Goal: Understand process/instructions: Learn how to perform a task or action

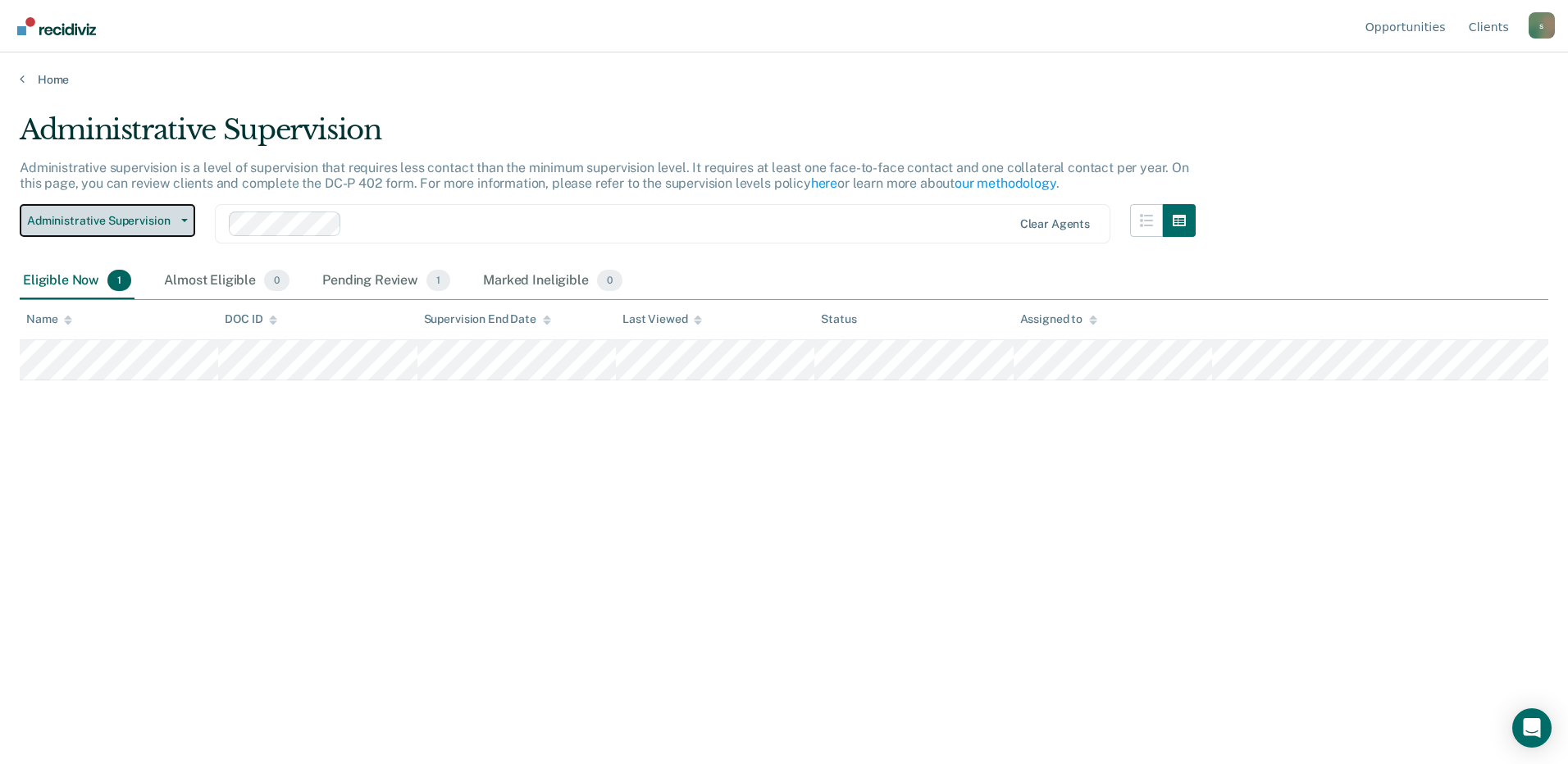
click at [94, 214] on span "Administrative Supervision" at bounding box center [101, 220] width 147 height 14
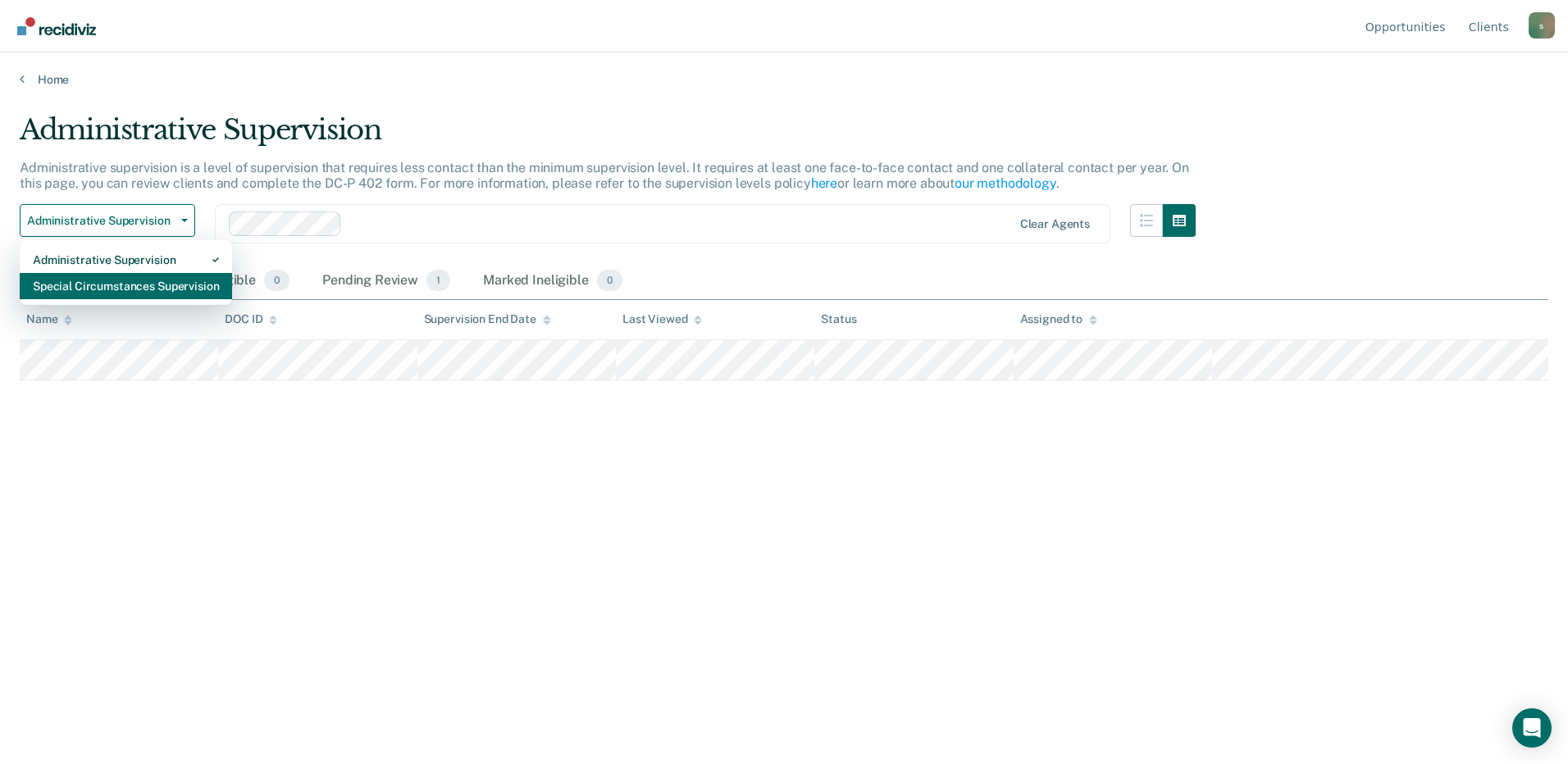
click at [110, 292] on div "Special Circumstances Supervision" at bounding box center [126, 286] width 186 height 26
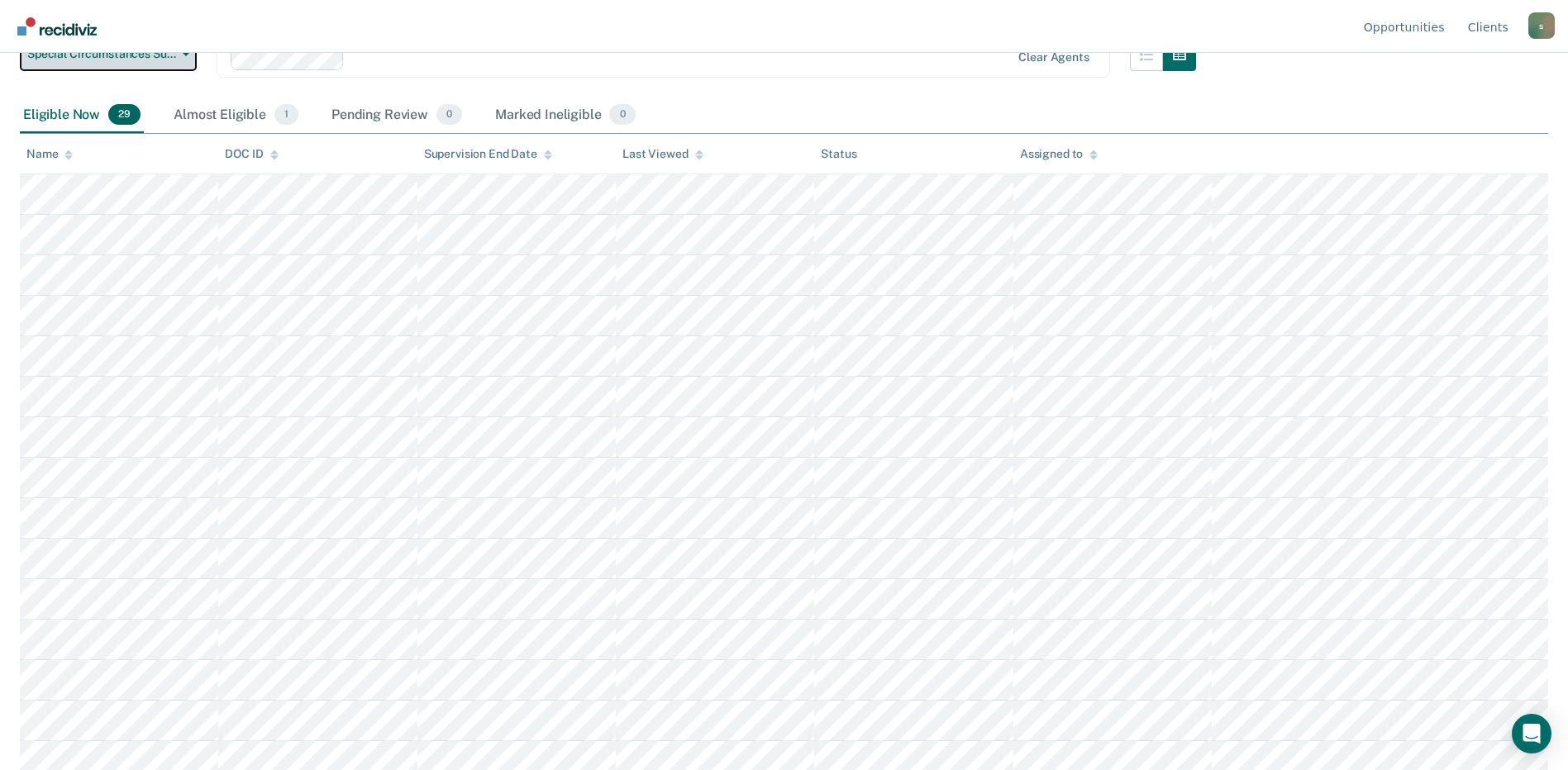
scroll to position [133, 0]
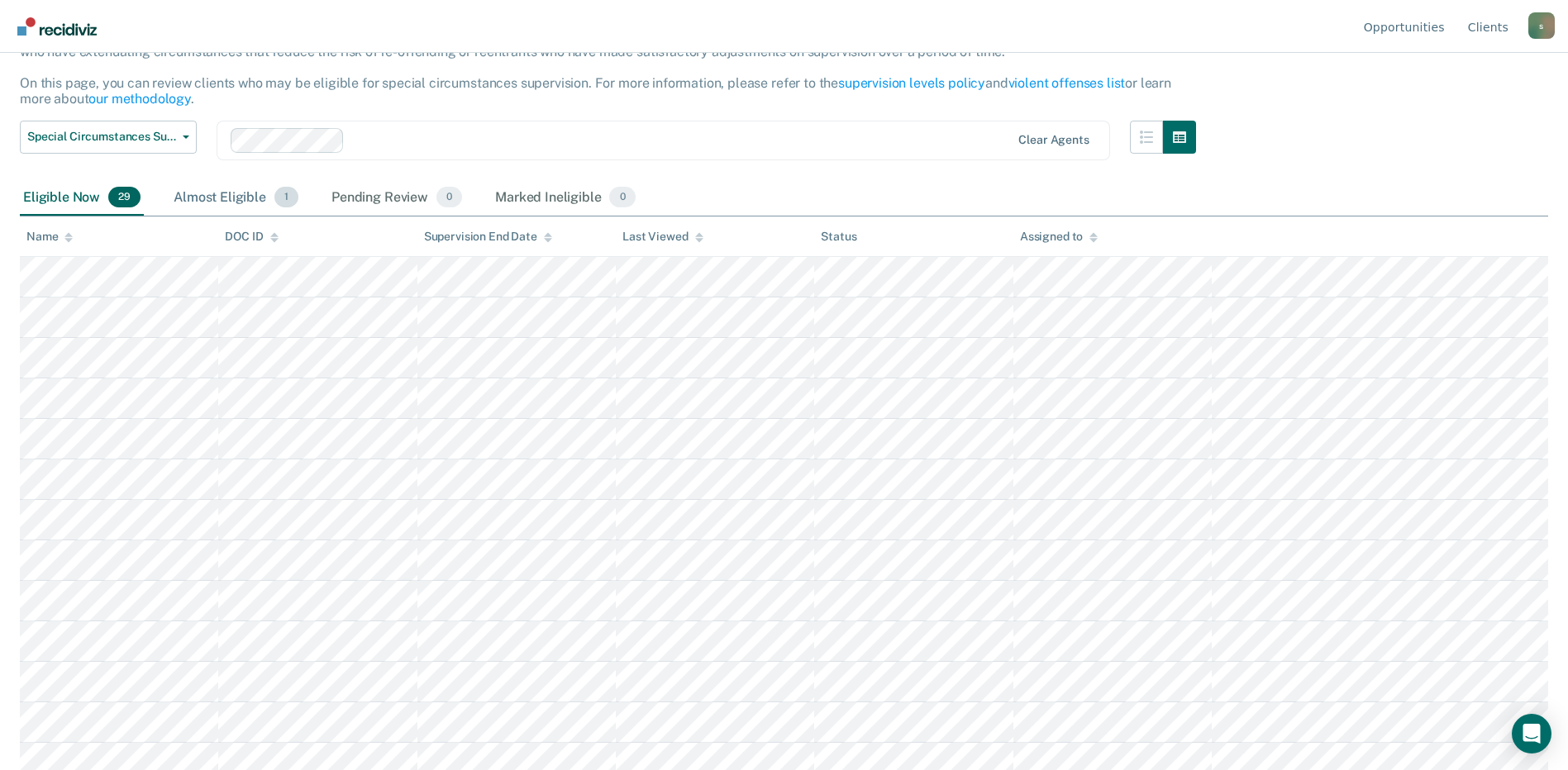
click at [219, 210] on div "Almost Eligible 1" at bounding box center [236, 199] width 131 height 37
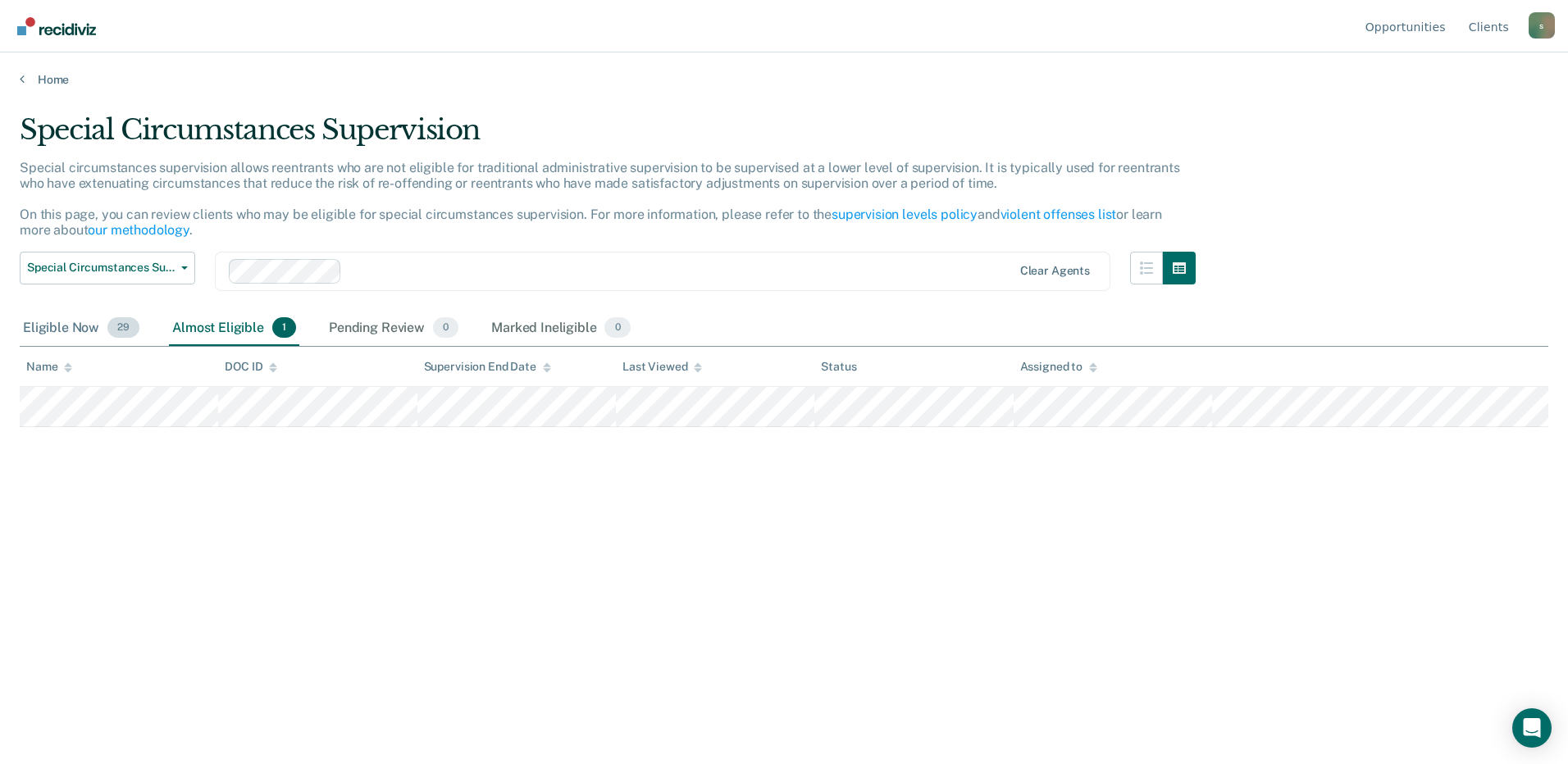
click at [75, 337] on div "Eligible Now 29" at bounding box center [81, 329] width 123 height 36
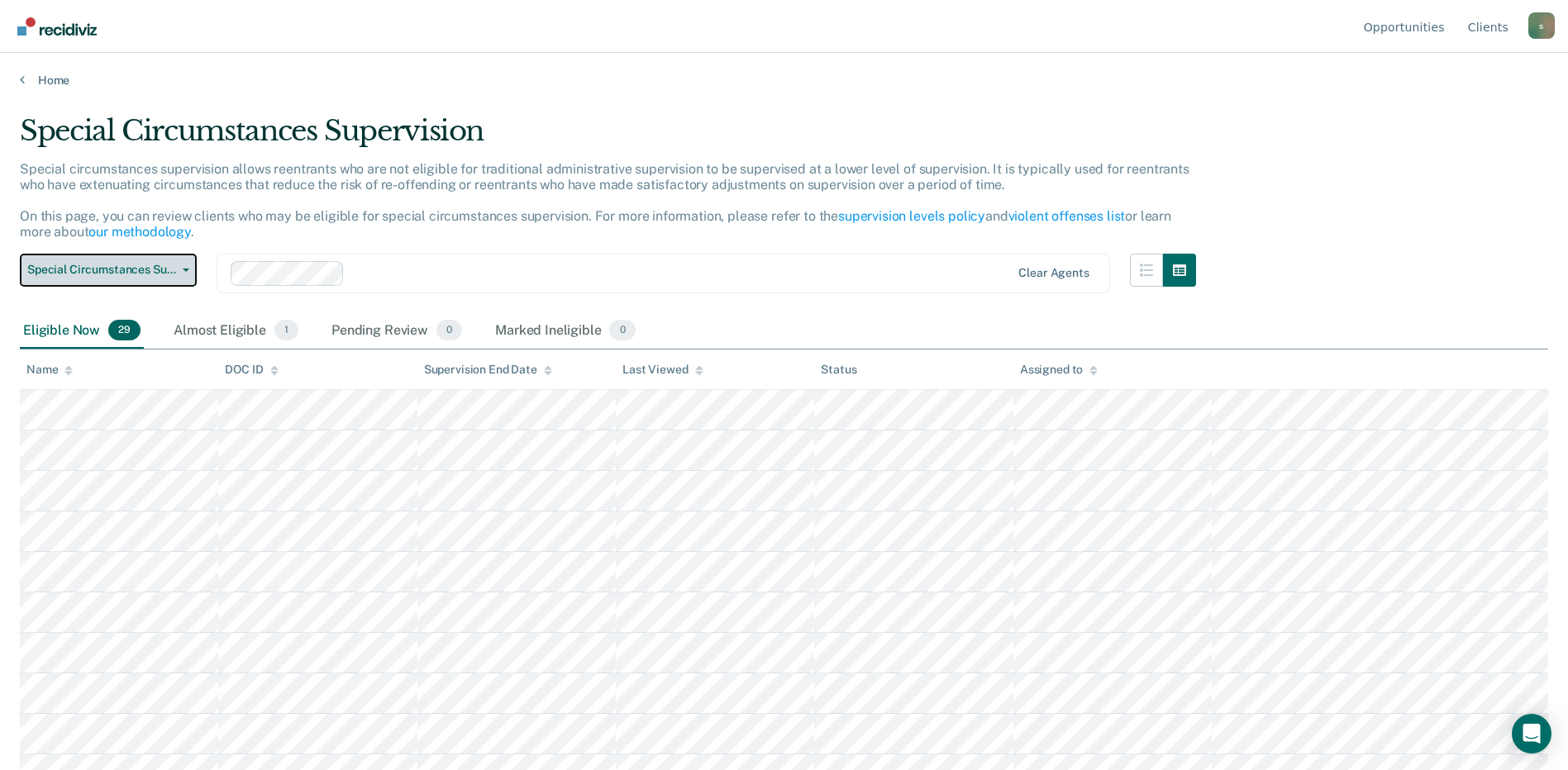
click at [114, 264] on span "Special Circumstances Supervision" at bounding box center [102, 270] width 149 height 14
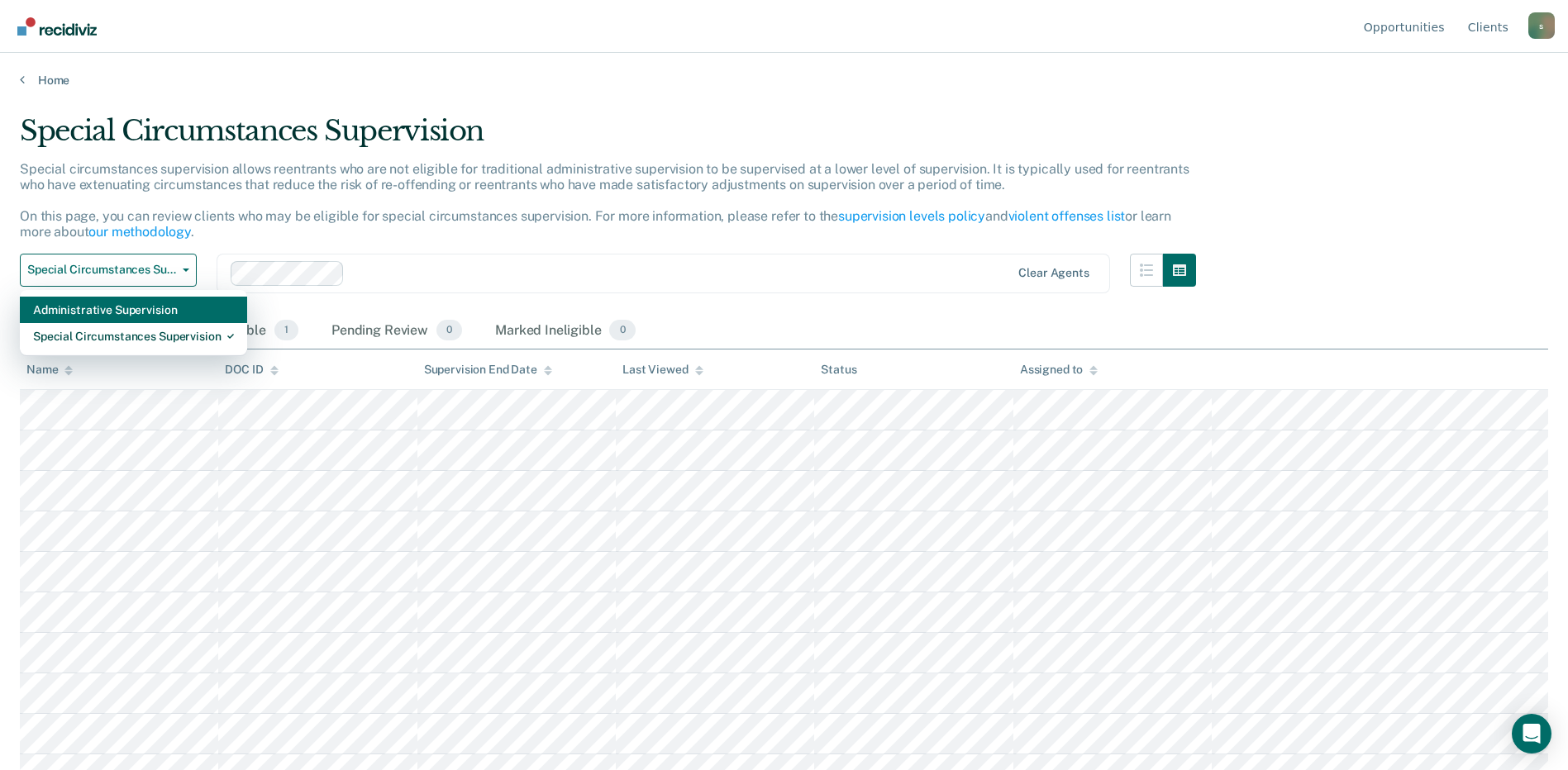
click at [115, 317] on div "Administrative Supervision" at bounding box center [133, 310] width 201 height 27
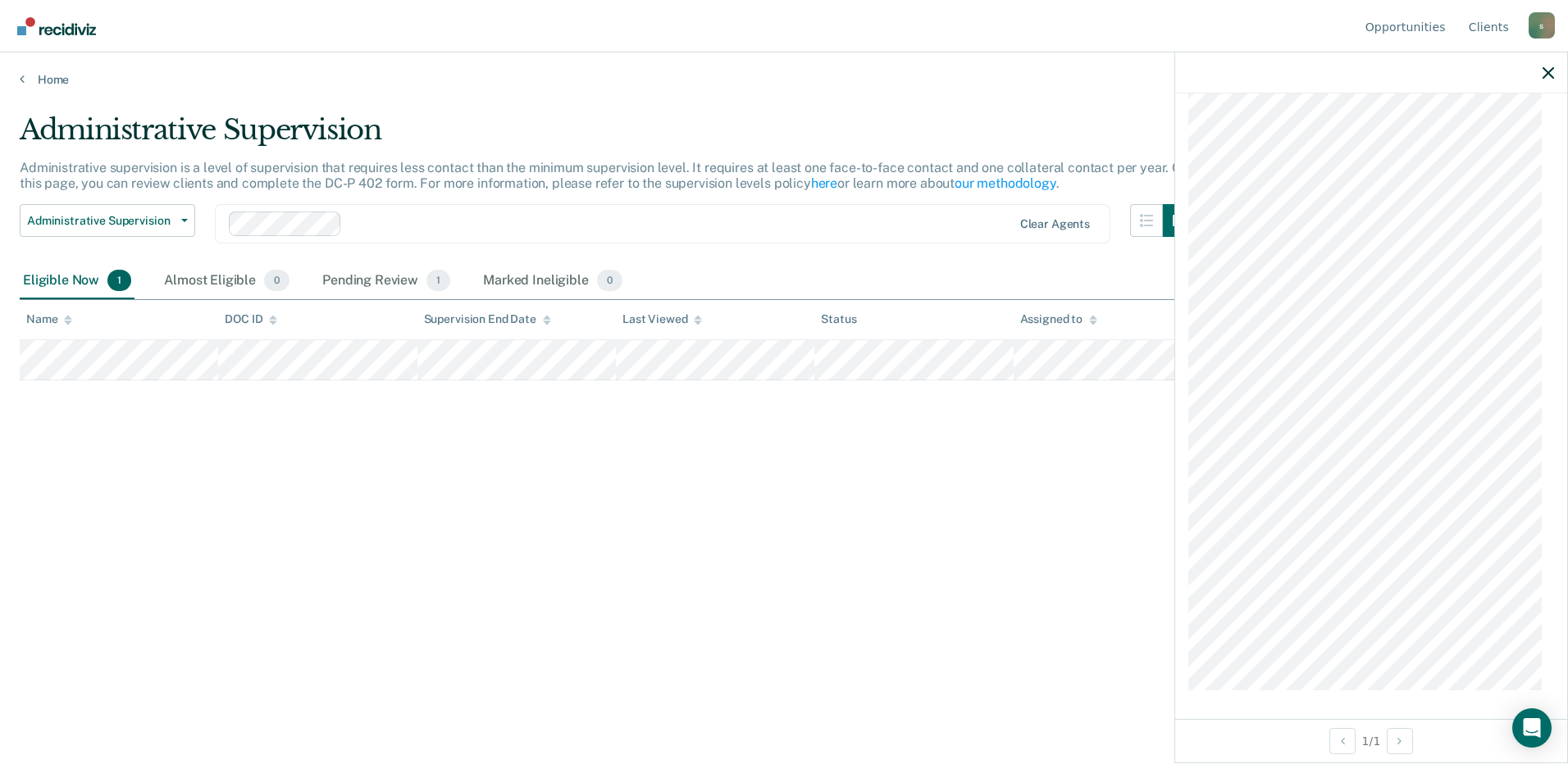
scroll to position [1143, 0]
click at [827, 571] on div "Administrative Supervision Administrative supervision is a level of supervision…" at bounding box center [784, 377] width 1528 height 528
click at [1539, 75] on div at bounding box center [1371, 73] width 392 height 41
click at [1555, 72] on div at bounding box center [1371, 73] width 392 height 41
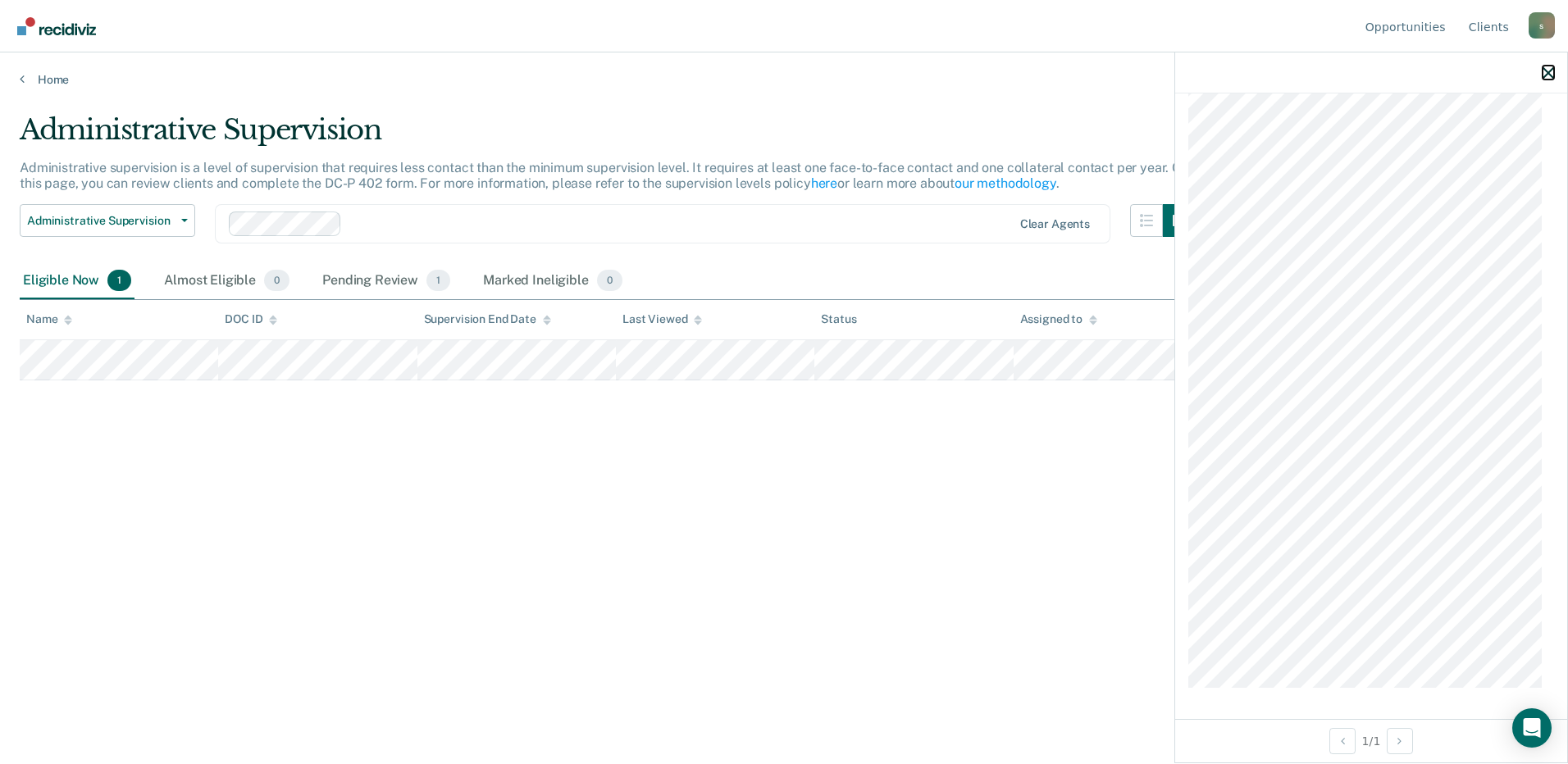
click at [1551, 72] on icon "button" at bounding box center [1548, 73] width 12 height 12
